Goal: Task Accomplishment & Management: Manage account settings

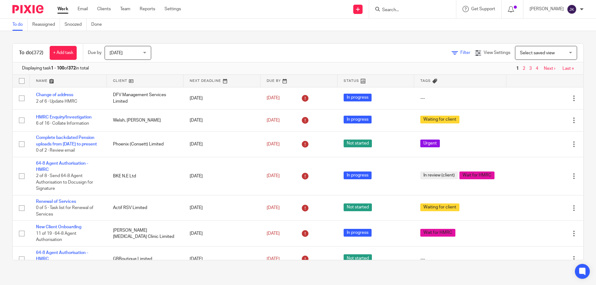
click at [451, 52] on link "Filter" at bounding box center [460, 53] width 19 height 4
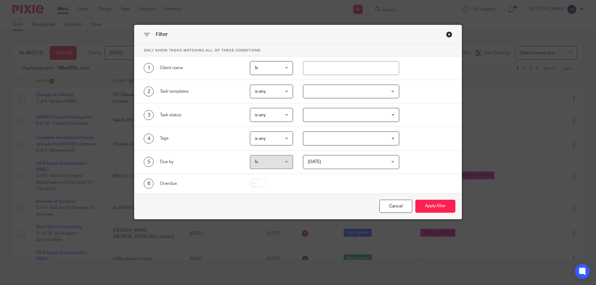
click at [332, 91] on div at bounding box center [351, 92] width 96 height 14
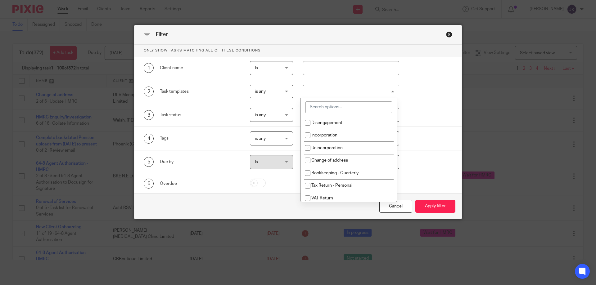
click at [332, 111] on input "search" at bounding box center [348, 107] width 87 height 12
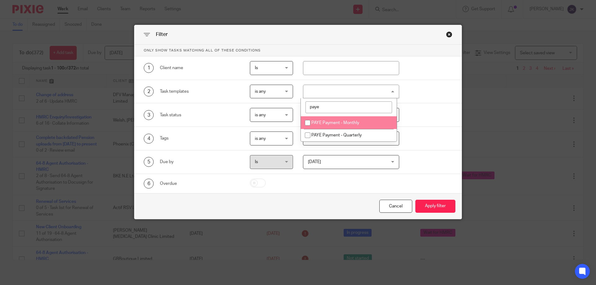
type input "paye"
click at [336, 123] on span "PAYE Payment - Monthly" at bounding box center [335, 123] width 48 height 4
checkbox input "true"
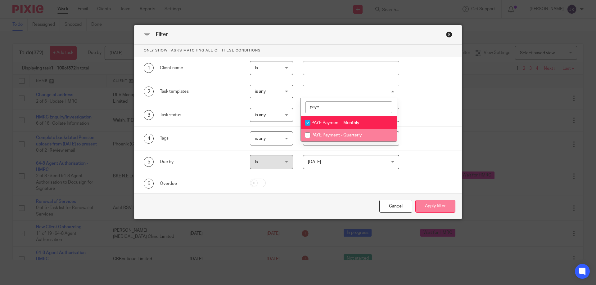
click at [430, 203] on button "Apply filter" at bounding box center [435, 206] width 40 height 13
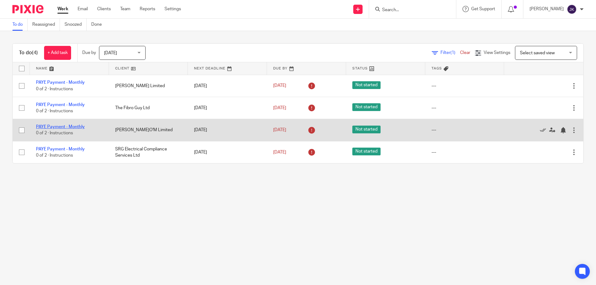
click at [61, 126] on link "PAYE Payment - Monthly" at bounding box center [60, 127] width 49 height 4
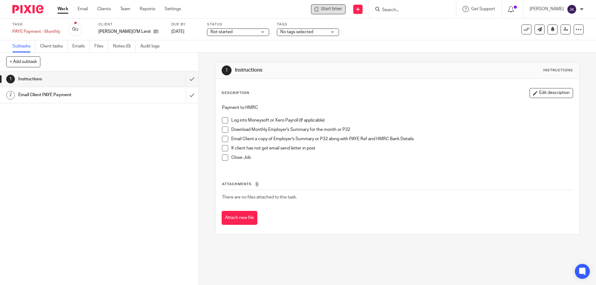
click at [330, 7] on span "Start timer" at bounding box center [331, 9] width 21 height 7
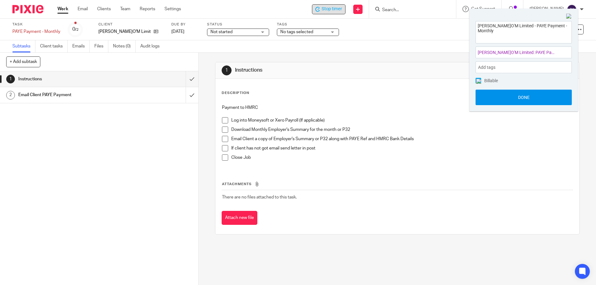
click at [530, 99] on button "Done" at bounding box center [523, 98] width 96 height 16
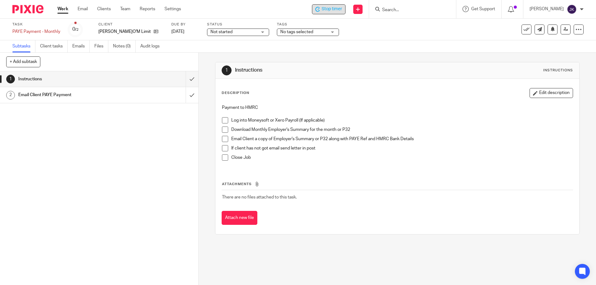
click at [224, 119] on span at bounding box center [225, 120] width 6 height 6
click at [222, 130] on span at bounding box center [225, 130] width 6 height 6
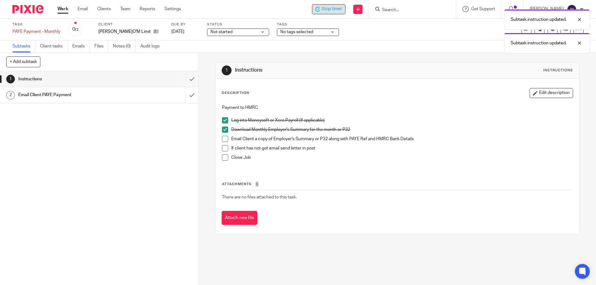
click at [222, 138] on span at bounding box center [225, 139] width 6 height 6
click at [224, 148] on span at bounding box center [225, 148] width 6 height 6
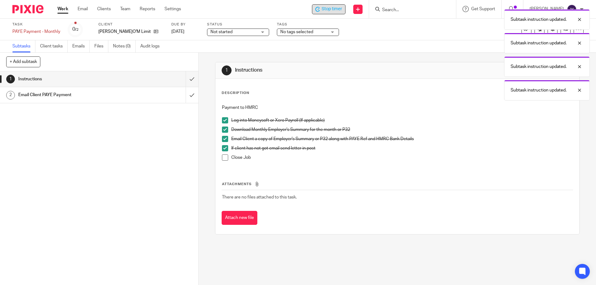
click at [223, 155] on span at bounding box center [225, 158] width 6 height 6
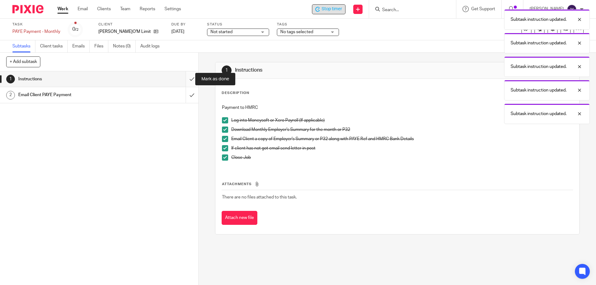
click at [184, 75] on input "submit" at bounding box center [99, 79] width 198 height 16
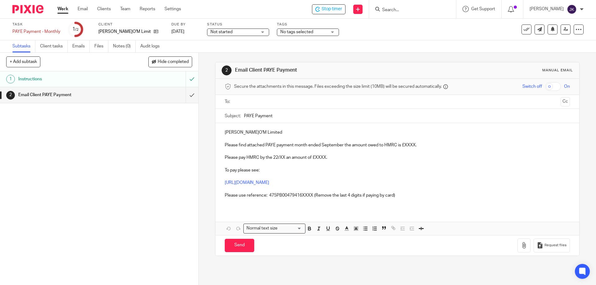
click at [255, 102] on input "text" at bounding box center [396, 101] width 321 height 7
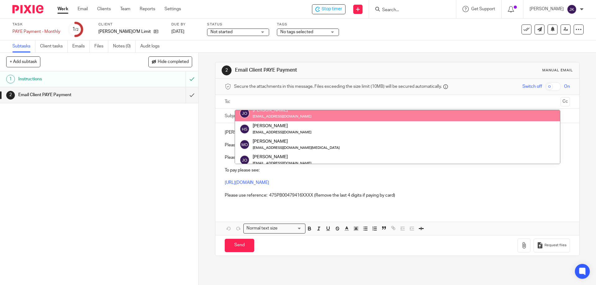
scroll to position [31, 0]
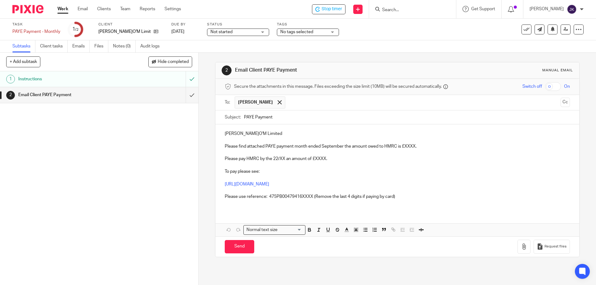
click at [298, 101] on input "text" at bounding box center [423, 102] width 270 height 12
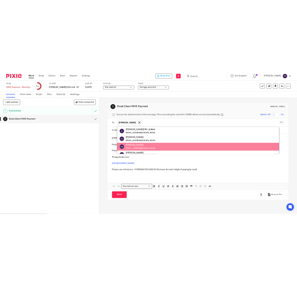
scroll to position [40, 0]
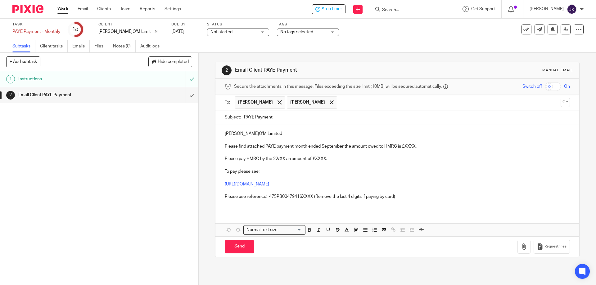
click at [235, 133] on p "James - J.A.O'M Limited" at bounding box center [397, 134] width 345 height 6
click at [236, 134] on p "James - J.A.O'M Limited" at bounding box center [397, 134] width 345 height 6
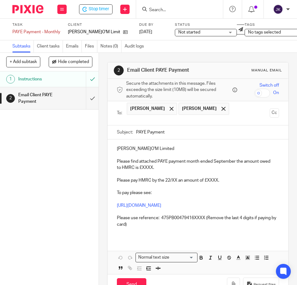
click at [144, 168] on p "Please find attached PAYE payment month ended September the amount owed to HMRC…" at bounding box center [198, 164] width 162 height 13
click at [209, 179] on p "Please pay HMRC by the 22/XX an amount of £XXXX." at bounding box center [198, 180] width 162 height 6
click at [175, 179] on p "Please pay HMRC by the 22/XX an amount of £590.26." at bounding box center [198, 180] width 162 height 6
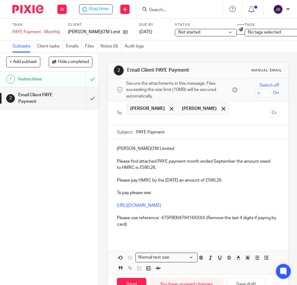
click at [204, 218] on p "Please use reference: 475PB00479416XXXX (Remove the last 4 digits if paying by …" at bounding box center [198, 221] width 162 height 13
click at [198, 191] on p "To pay please see:" at bounding box center [198, 193] width 162 height 6
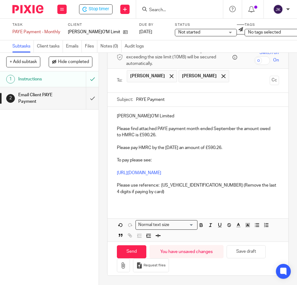
scroll to position [37, 0]
click at [123, 262] on icon "button" at bounding box center [123, 265] width 6 height 6
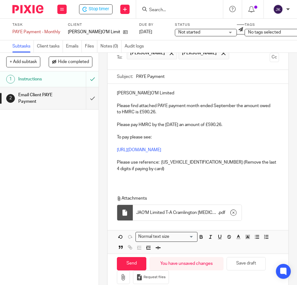
scroll to position [72, 0]
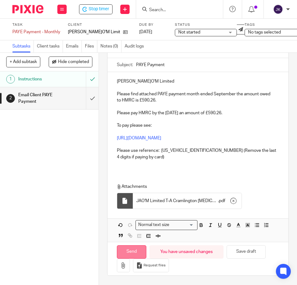
click at [135, 245] on input "Send" at bounding box center [131, 251] width 29 height 13
type input "Sent"
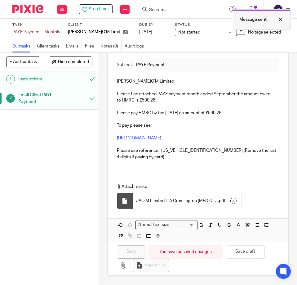
click at [280, 18] on div at bounding box center [276, 19] width 17 height 7
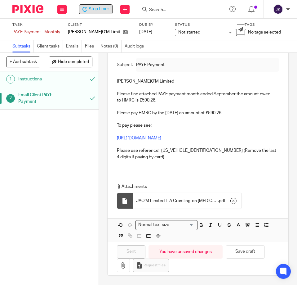
click at [92, 10] on span "Stop timer" at bounding box center [99, 9] width 20 height 7
click at [93, 48] on link "Files" at bounding box center [91, 46] width 12 height 12
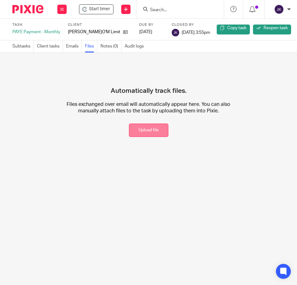
click at [141, 130] on button "Upload file" at bounding box center [148, 129] width 39 height 13
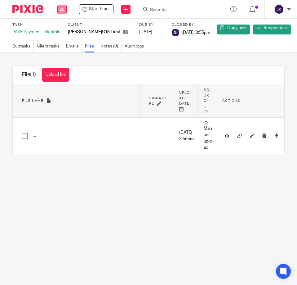
click at [64, 9] on button at bounding box center [61, 9] width 9 height 9
click at [61, 29] on link "Work" at bounding box center [59, 30] width 11 height 4
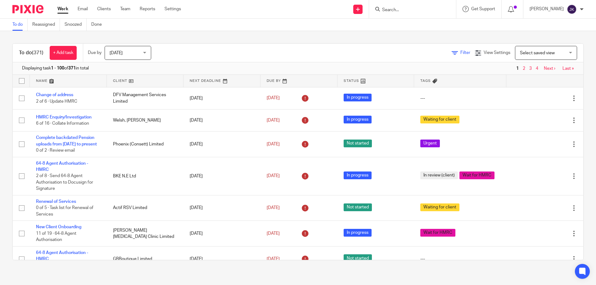
click at [297, 55] on icon at bounding box center [454, 53] width 6 height 6
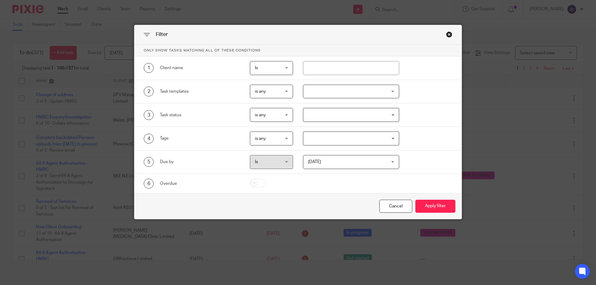
click at [297, 93] on div at bounding box center [351, 92] width 96 height 14
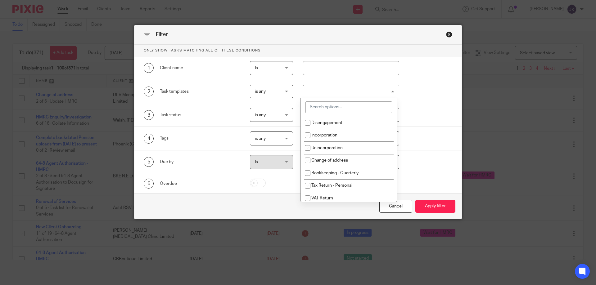
click at [297, 107] on input "search" at bounding box center [348, 107] width 87 height 12
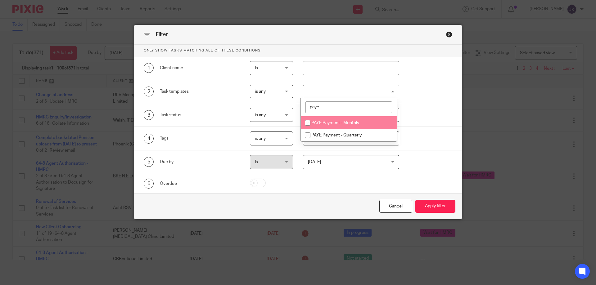
type input "paye"
click at [297, 127] on li "PAYE Payment - Monthly" at bounding box center [349, 122] width 96 height 13
checkbox input "true"
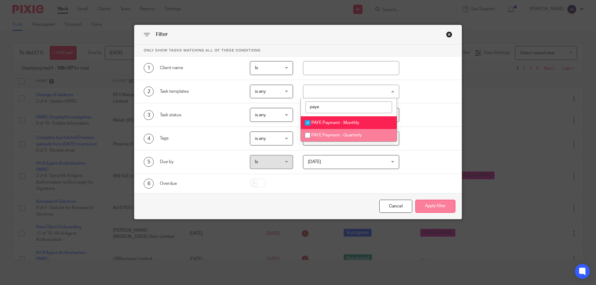
click at [297, 207] on button "Apply filter" at bounding box center [435, 206] width 40 height 13
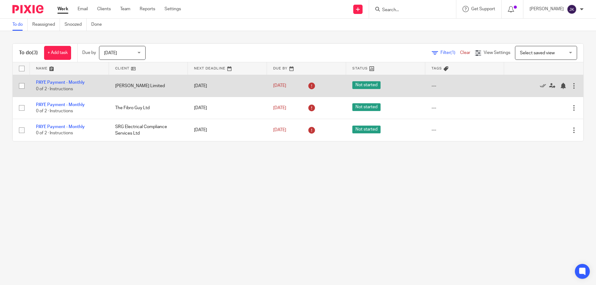
click at [56, 80] on td "PAYE Payment - Monthly 0 of 2 · Instructions" at bounding box center [69, 86] width 79 height 22
click at [60, 82] on link "PAYE Payment - Monthly" at bounding box center [60, 82] width 49 height 4
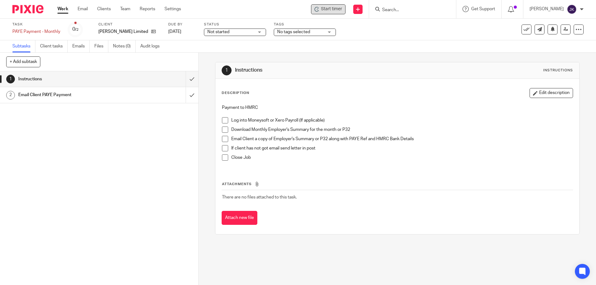
click at [322, 10] on div "Start timer" at bounding box center [328, 9] width 28 height 7
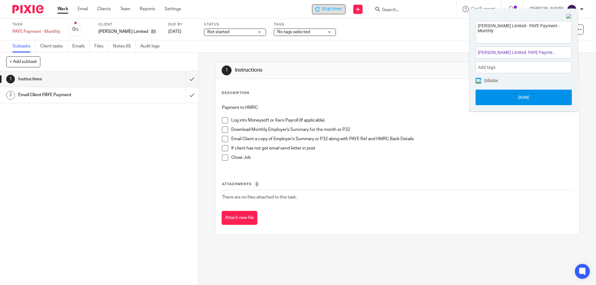
click at [529, 103] on button "Done" at bounding box center [523, 98] width 96 height 16
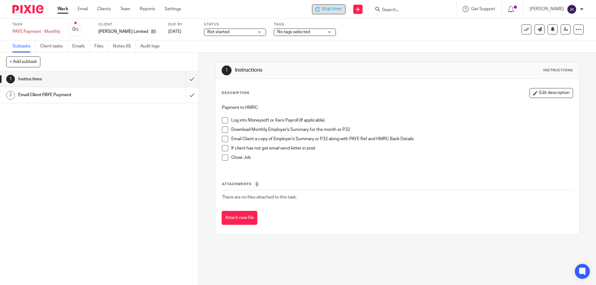
click at [226, 121] on span at bounding box center [225, 120] width 6 height 6
click at [222, 130] on span at bounding box center [225, 130] width 6 height 6
click at [222, 138] on span at bounding box center [225, 139] width 6 height 6
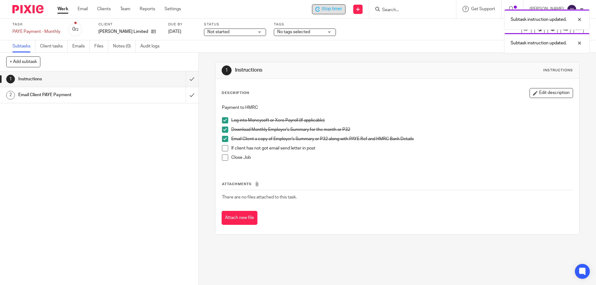
click at [222, 148] on span at bounding box center [225, 148] width 6 height 6
click at [223, 155] on span at bounding box center [225, 158] width 6 height 6
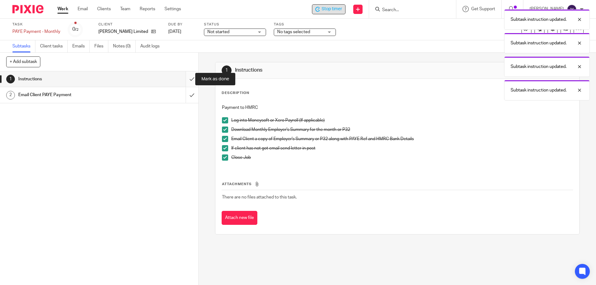
click at [182, 78] on input "submit" at bounding box center [99, 79] width 198 height 16
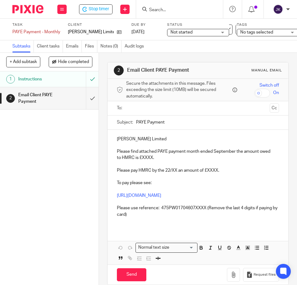
click at [145, 108] on input "text" at bounding box center [197, 108] width 139 height 7
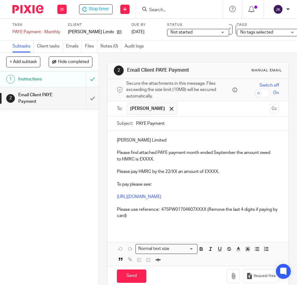
click at [130, 140] on p "[PERSON_NAME] Limited" at bounding box center [198, 140] width 162 height 6
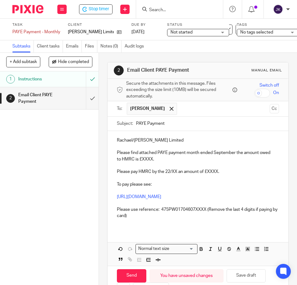
click at [142, 158] on p "Please find attached PAYE payment month ended September the amount owed to HMRC…" at bounding box center [198, 156] width 162 height 13
click at [209, 170] on p "Please pay HMRC by the 22/XX an amount of £XXXX." at bounding box center [198, 171] width 162 height 6
click at [204, 211] on p "Please use reference: 475PW01704607XXXX (Remove the last 4 digits if paying by …" at bounding box center [198, 212] width 162 height 13
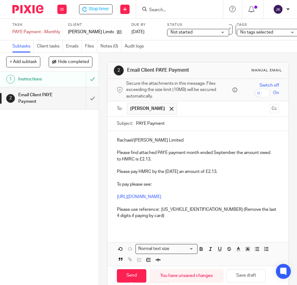
click at [206, 181] on p at bounding box center [198, 178] width 162 height 6
click at [164, 160] on p "Please find attached PAYE payment month ended September the amount owed to HMRC…" at bounding box center [198, 156] width 162 height 13
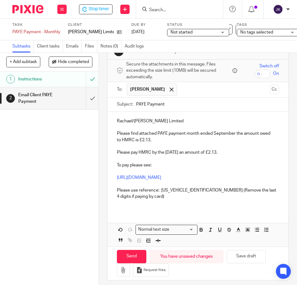
scroll to position [29, 0]
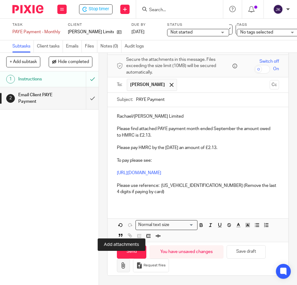
click at [124, 262] on icon "button" at bounding box center [123, 265] width 6 height 6
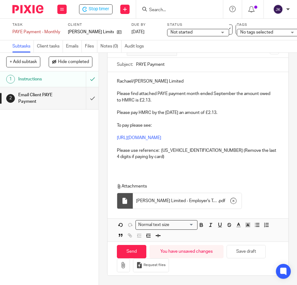
scroll to position [64, 0]
click at [121, 245] on input "Send" at bounding box center [131, 251] width 29 height 13
type input "Sent"
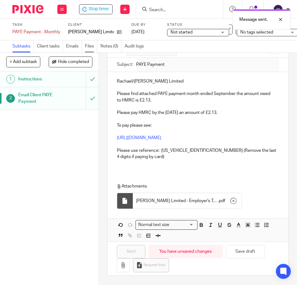
click at [92, 48] on link "Files" at bounding box center [91, 46] width 12 height 12
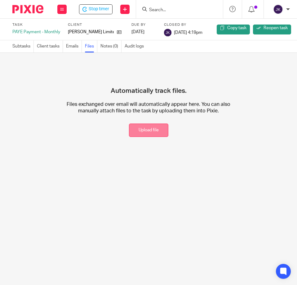
click at [143, 125] on button "Upload file" at bounding box center [148, 129] width 39 height 13
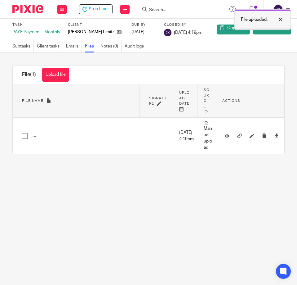
click at [281, 19] on div at bounding box center [276, 19] width 17 height 7
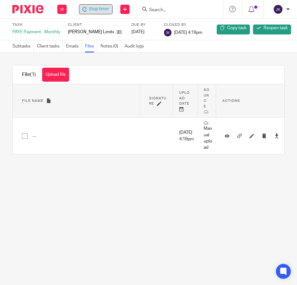
click at [100, 11] on span "Stop timer" at bounding box center [99, 9] width 20 height 7
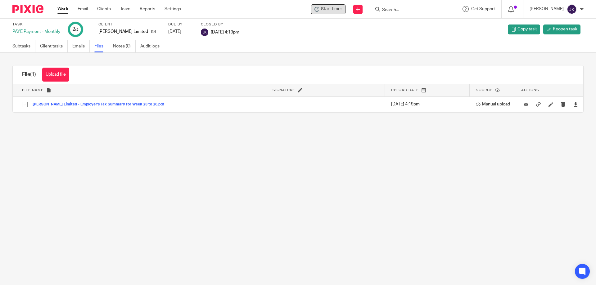
click at [65, 9] on link "Work" at bounding box center [62, 9] width 11 height 6
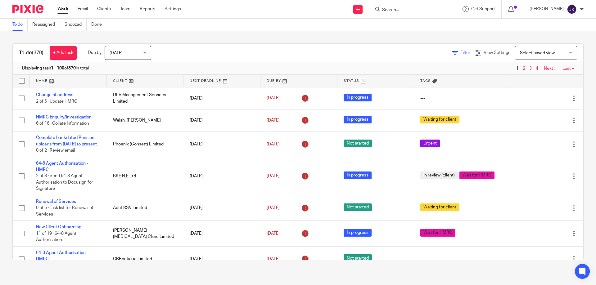
click at [451, 51] on icon at bounding box center [454, 53] width 6 height 6
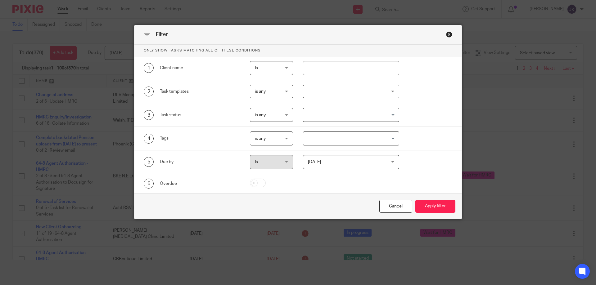
click at [324, 87] on div at bounding box center [351, 92] width 96 height 14
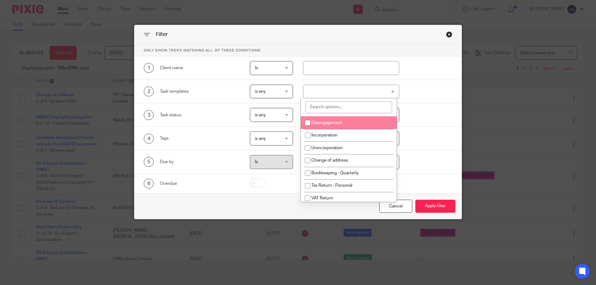
click at [322, 107] on input "search" at bounding box center [348, 107] width 87 height 12
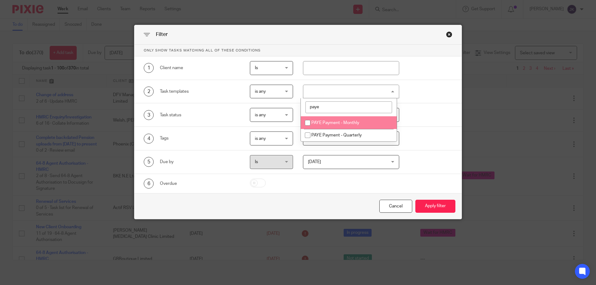
type input "paye"
click at [324, 121] on span "PAYE Payment - Monthly" at bounding box center [335, 123] width 48 height 4
checkbox input "true"
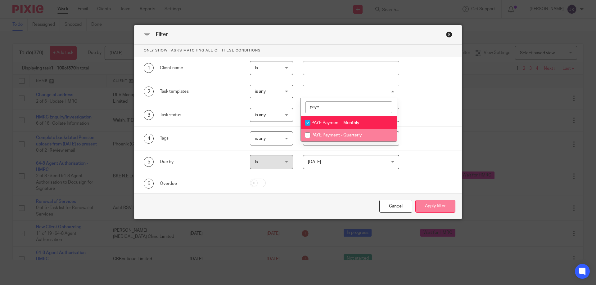
click at [430, 204] on button "Apply filter" at bounding box center [435, 206] width 40 height 13
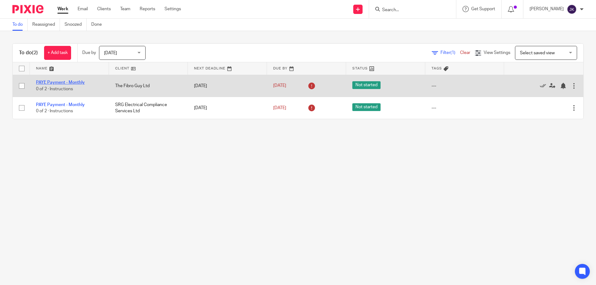
click at [66, 83] on link "PAYE Payment - Monthly" at bounding box center [60, 82] width 49 height 4
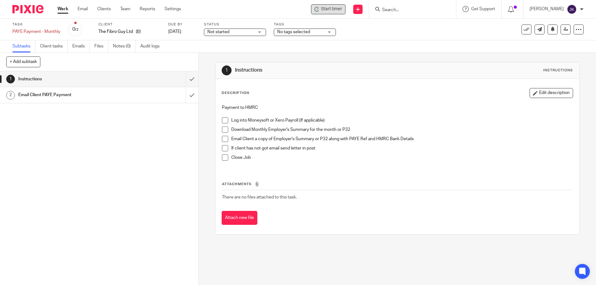
click at [331, 10] on span "Start timer" at bounding box center [331, 9] width 21 height 7
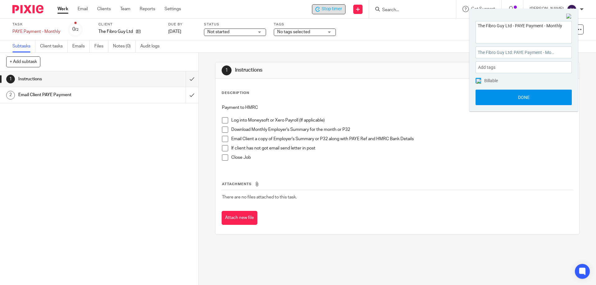
click at [547, 96] on button "Done" at bounding box center [523, 98] width 96 height 16
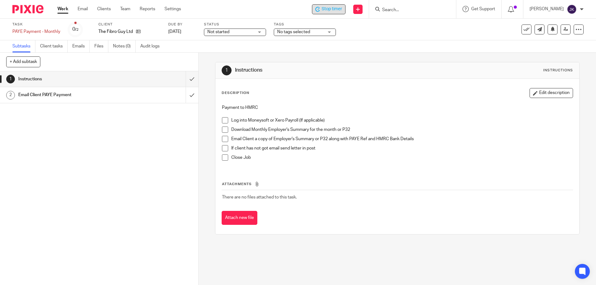
click at [223, 121] on span at bounding box center [225, 120] width 6 height 6
click at [223, 129] on span at bounding box center [225, 130] width 6 height 6
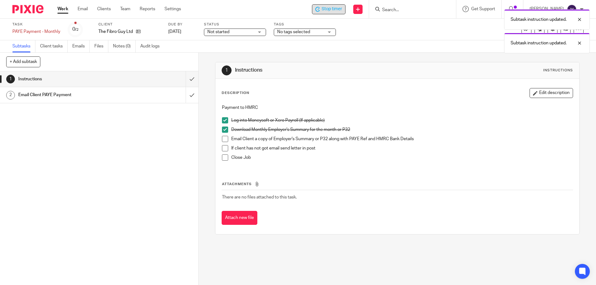
click at [222, 138] on span at bounding box center [225, 139] width 6 height 6
click at [226, 148] on span at bounding box center [225, 148] width 6 height 6
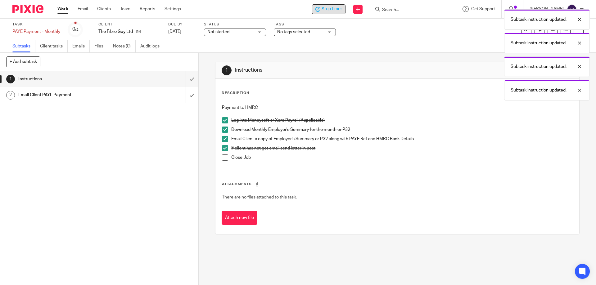
click at [223, 159] on span at bounding box center [225, 158] width 6 height 6
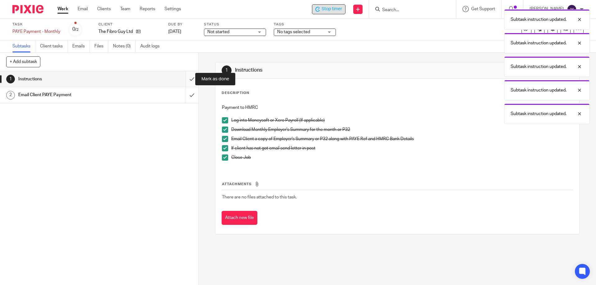
click at [184, 76] on input "submit" at bounding box center [99, 79] width 198 height 16
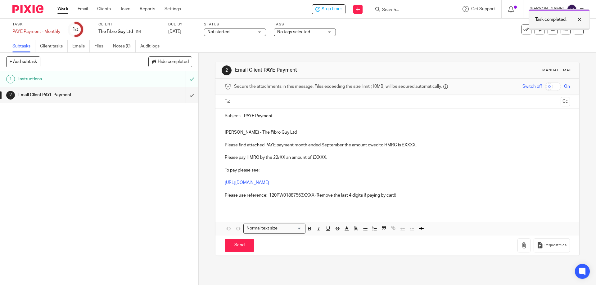
click at [578, 21] on div at bounding box center [574, 19] width 17 height 7
click at [254, 101] on input "text" at bounding box center [396, 101] width 321 height 7
click at [295, 101] on input "text" at bounding box center [423, 102] width 270 height 12
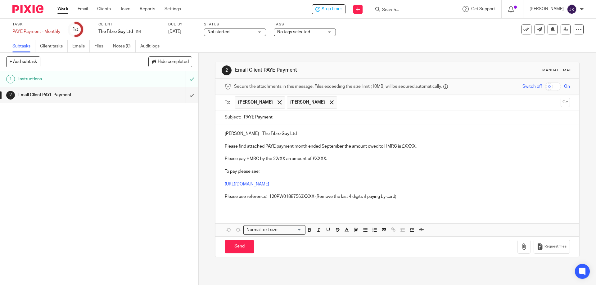
click at [234, 135] on p "Adam - The Fibro Guy Ltd" at bounding box center [397, 134] width 345 height 6
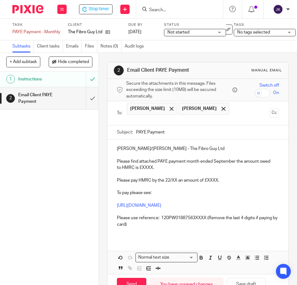
click at [143, 169] on p "Please find attached PAYE payment month ended September the amount owed to HMRC…" at bounding box center [198, 164] width 162 height 13
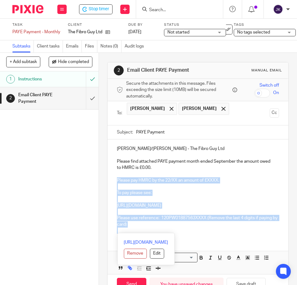
drag, startPoint x: 114, startPoint y: 179, endPoint x: 215, endPoint y: 235, distance: 115.4
click at [215, 235] on div "Adam/Jonny - The Fibro Guy Ltd Please find attached PAYE payment month ended Se…" at bounding box center [198, 188] width 181 height 99
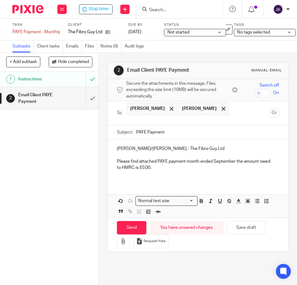
click at [164, 166] on p "Please find attached PAYE payment month ended September the amount owed to HMRC…" at bounding box center [198, 164] width 162 height 13
click at [123, 241] on icon "button" at bounding box center [123, 241] width 6 height 6
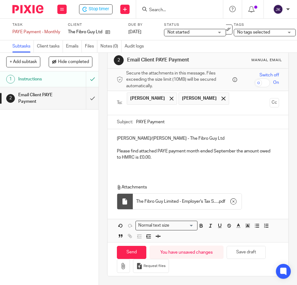
scroll to position [16, 0]
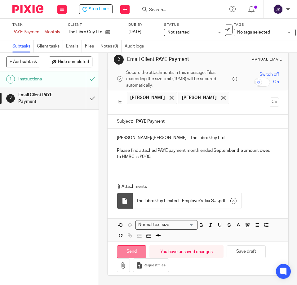
click at [119, 249] on input "Send" at bounding box center [131, 251] width 29 height 13
type input "Sent"
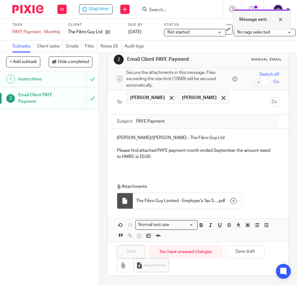
click at [282, 19] on div at bounding box center [276, 19] width 17 height 7
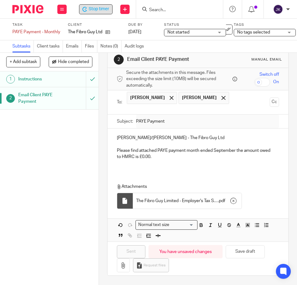
click at [100, 5] on div "Stop timer" at bounding box center [96, 9] width 34 height 10
click at [91, 44] on link "Files" at bounding box center [91, 46] width 12 height 12
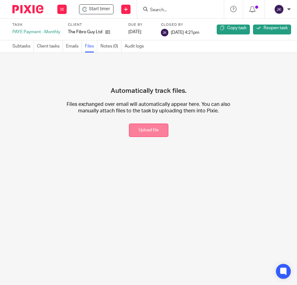
click at [153, 134] on button "Upload file" at bounding box center [148, 129] width 39 height 13
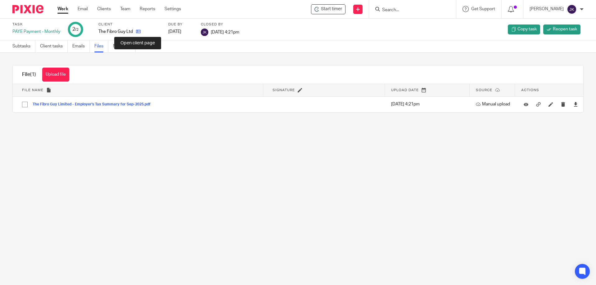
click at [139, 31] on icon at bounding box center [138, 31] width 5 height 5
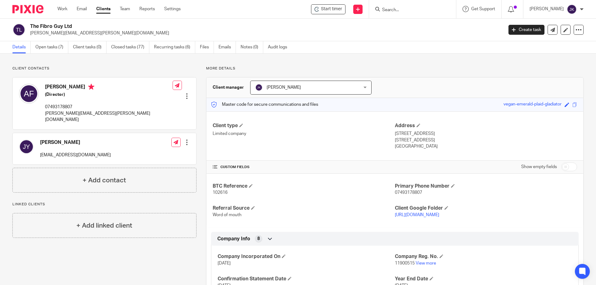
click at [385, 12] on input "Search" at bounding box center [409, 10] width 56 height 6
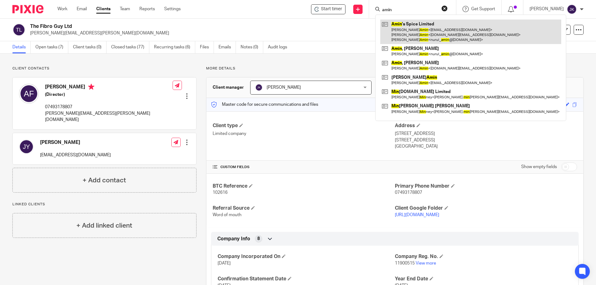
type input "amin"
click at [410, 30] on link at bounding box center [470, 32] width 181 height 25
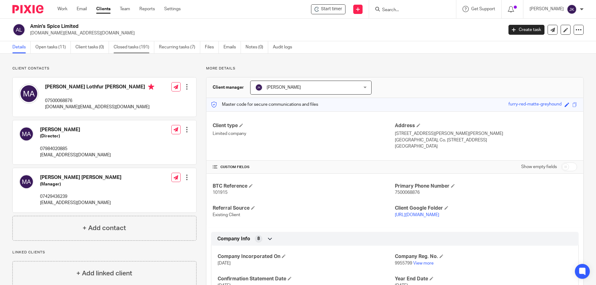
click at [126, 47] on link "Closed tasks (191)" at bounding box center [134, 47] width 41 height 12
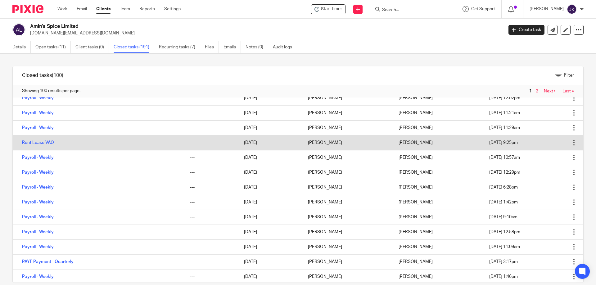
scroll to position [993, 0]
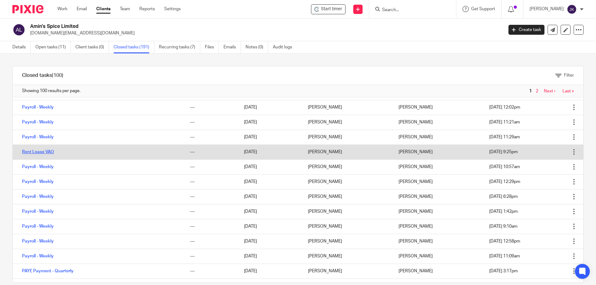
click at [41, 154] on link "Rent Lease VAO" at bounding box center [38, 152] width 32 height 4
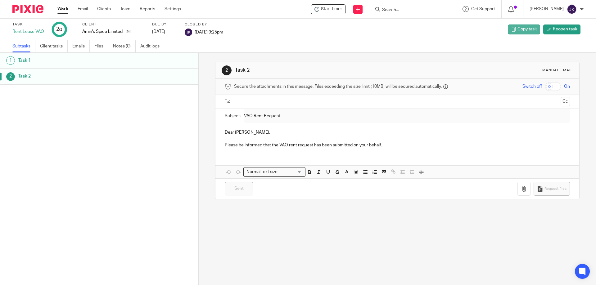
click at [522, 30] on span "Copy task" at bounding box center [526, 29] width 19 height 6
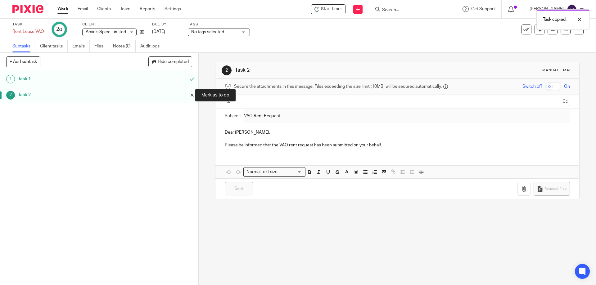
click at [188, 96] on input "submit" at bounding box center [99, 95] width 198 height 16
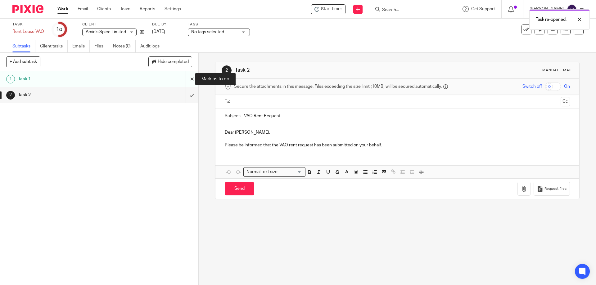
click at [189, 80] on input "submit" at bounding box center [99, 79] width 198 height 16
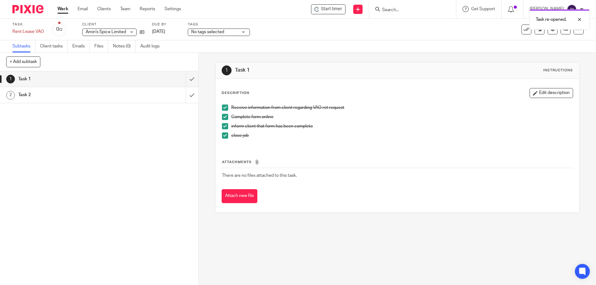
click at [222, 108] on span at bounding box center [225, 108] width 6 height 6
click at [222, 117] on span at bounding box center [225, 117] width 6 height 6
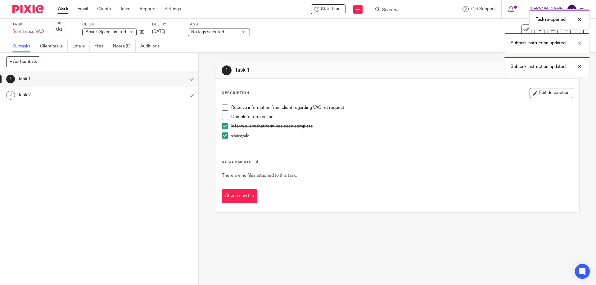
click at [225, 128] on span at bounding box center [225, 126] width 6 height 6
click at [222, 136] on span at bounding box center [225, 135] width 6 height 6
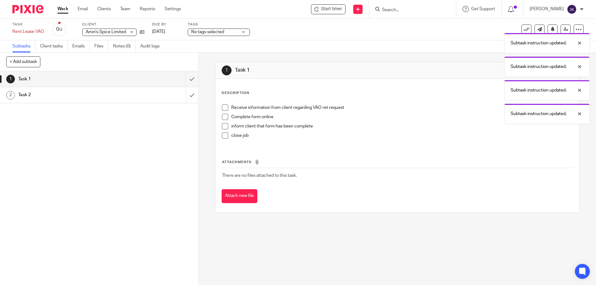
click at [376, 43] on div "Task re-opened. Subtask instruction updated. Subtask instruction updated. Subta…" at bounding box center [444, 65] width 292 height 118
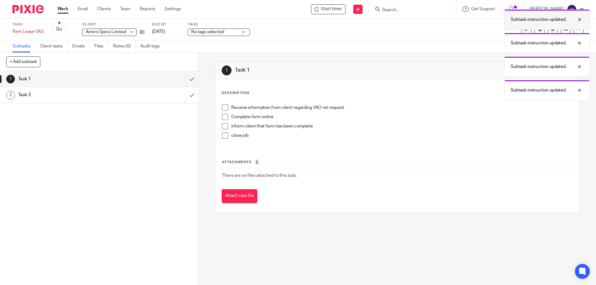
click at [580, 19] on div at bounding box center [574, 19] width 17 height 7
click at [581, 18] on div at bounding box center [574, 19] width 17 height 7
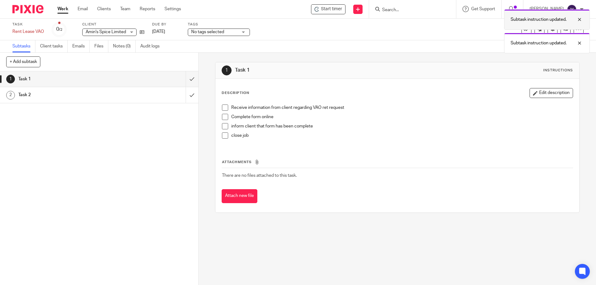
click at [578, 18] on div at bounding box center [574, 19] width 17 height 7
click at [584, 23] on div "Subtask instruction updated." at bounding box center [547, 19] width 86 height 20
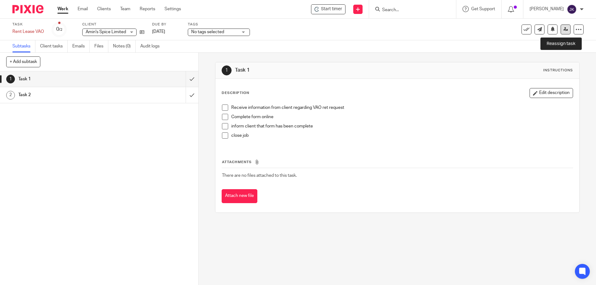
click at [563, 31] on link at bounding box center [565, 30] width 10 height 10
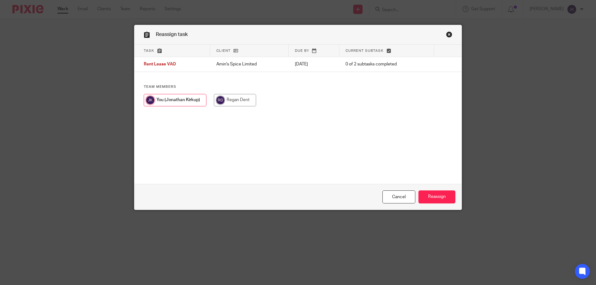
click at [243, 99] on input "radio" at bounding box center [235, 100] width 42 height 12
radio input "true"
click at [441, 198] on input "Reassign" at bounding box center [436, 197] width 37 height 13
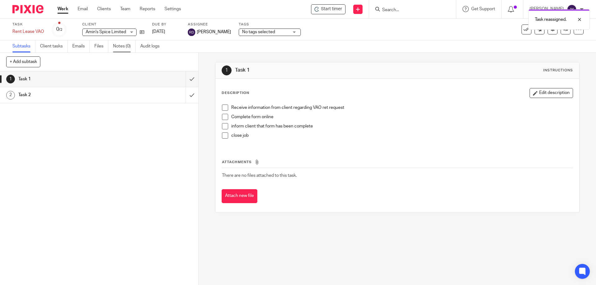
click at [122, 48] on link "Notes (0)" at bounding box center [124, 46] width 23 height 12
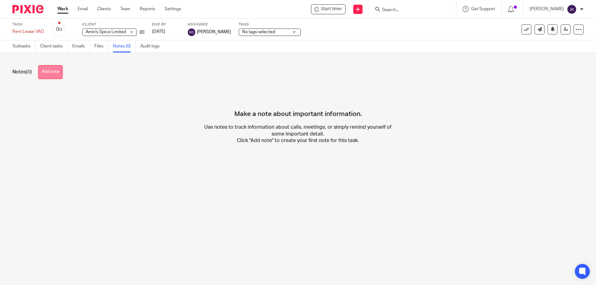
click at [47, 71] on button "Add note" at bounding box center [50, 72] width 25 height 14
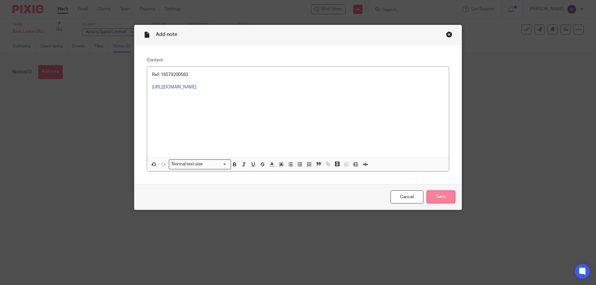
click at [431, 199] on input "Save" at bounding box center [440, 197] width 29 height 13
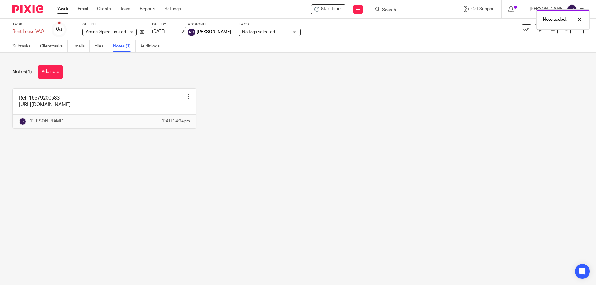
click at [162, 30] on link "[DATE]" at bounding box center [166, 32] width 28 height 7
click at [580, 40] on div "Deadline updated." at bounding box center [557, 43] width 65 height 20
click at [15, 44] on link "Subtasks" at bounding box center [23, 46] width 23 height 12
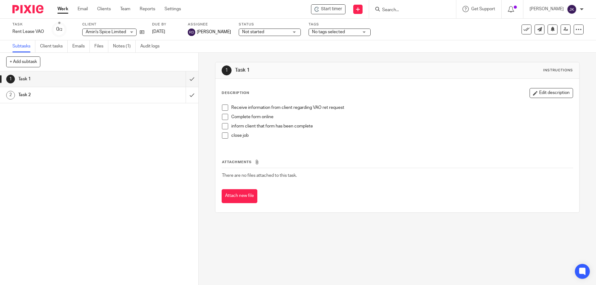
click at [61, 9] on link "Work" at bounding box center [62, 9] width 11 height 6
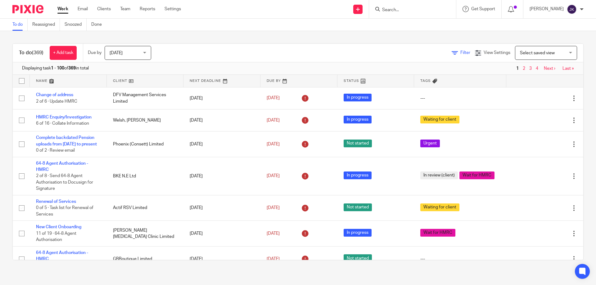
click at [451, 54] on icon at bounding box center [454, 53] width 6 height 6
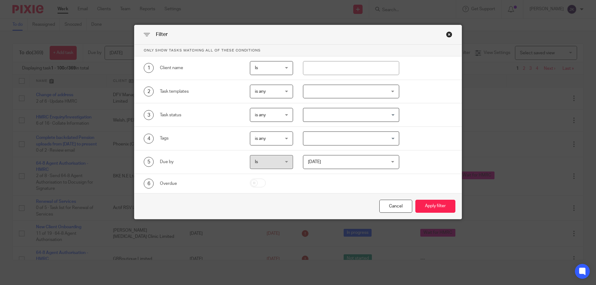
click at [312, 92] on div at bounding box center [351, 92] width 96 height 14
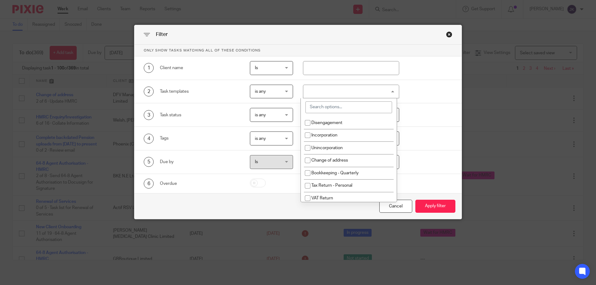
click at [316, 110] on input "search" at bounding box center [348, 107] width 87 height 12
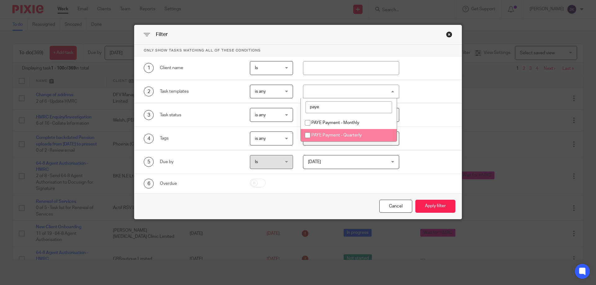
type input "paye"
click at [330, 133] on span "PAYE Payment - Quarterly" at bounding box center [336, 135] width 50 height 4
checkbox input "true"
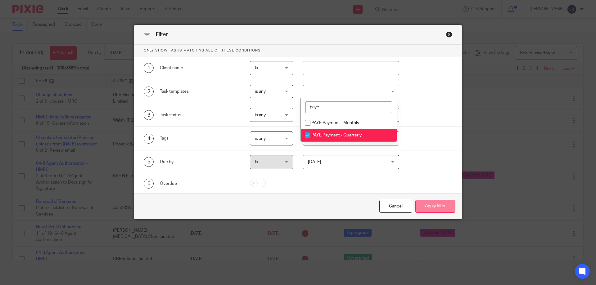
click at [427, 206] on button "Apply filter" at bounding box center [435, 206] width 40 height 13
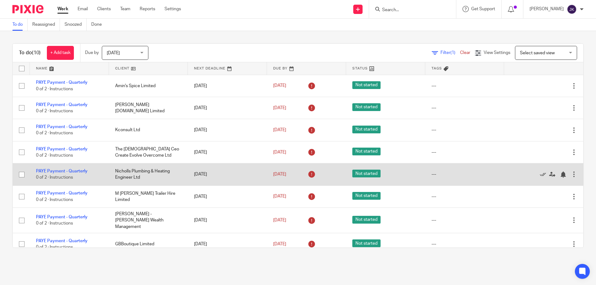
scroll to position [49, 0]
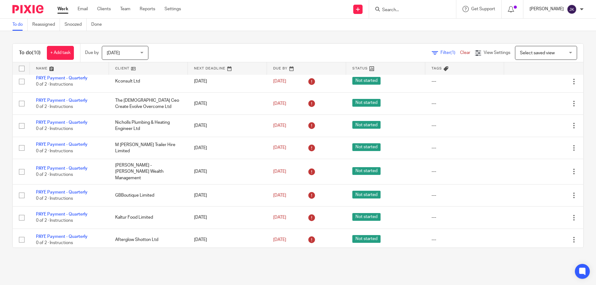
click at [551, 6] on p "[PERSON_NAME]" at bounding box center [546, 9] width 34 height 6
click at [546, 45] on span "Logout" at bounding box center [552, 45] width 14 height 4
